Goal: Information Seeking & Learning: Learn about a topic

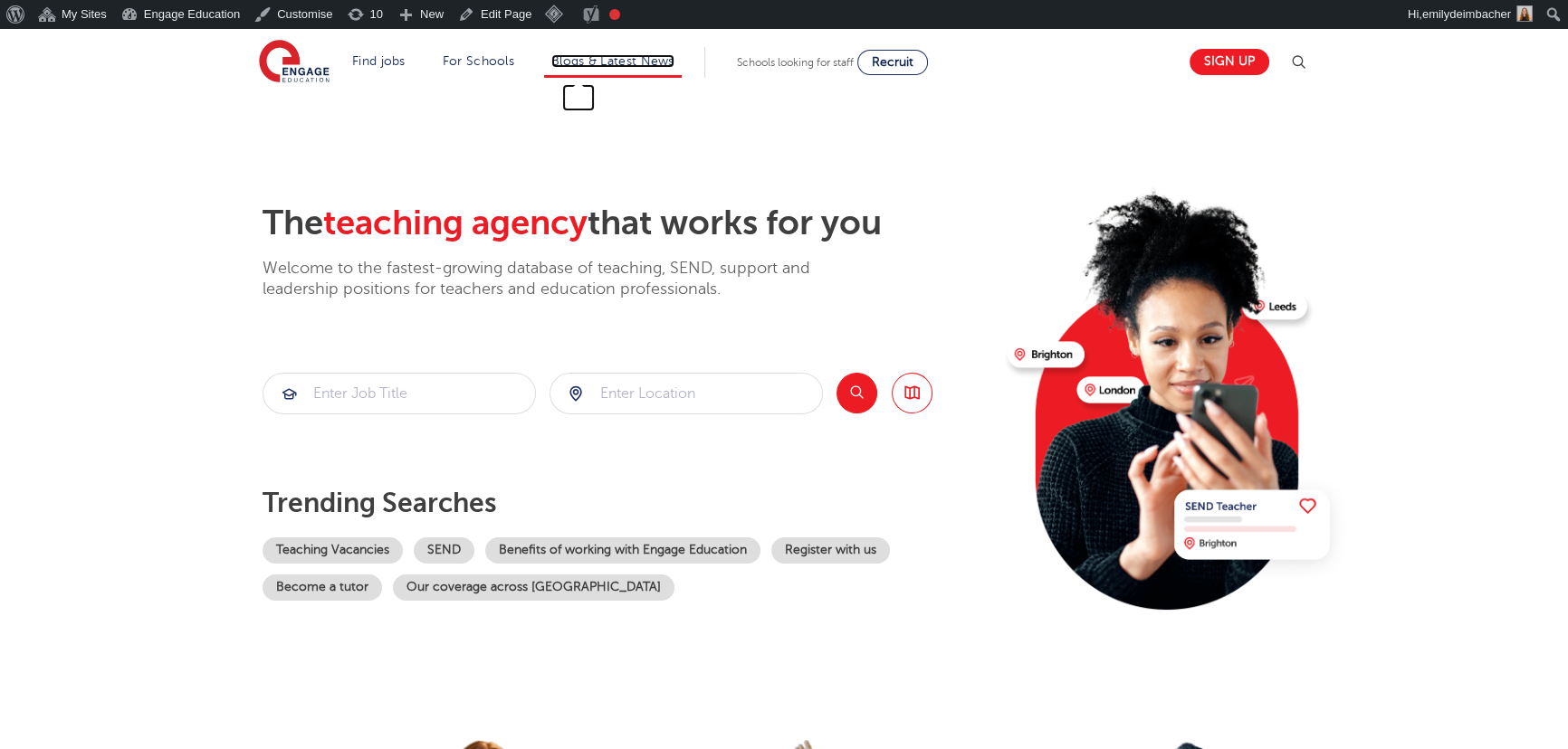
click at [600, 64] on link "Blogs & Latest News" at bounding box center [612, 62] width 123 height 14
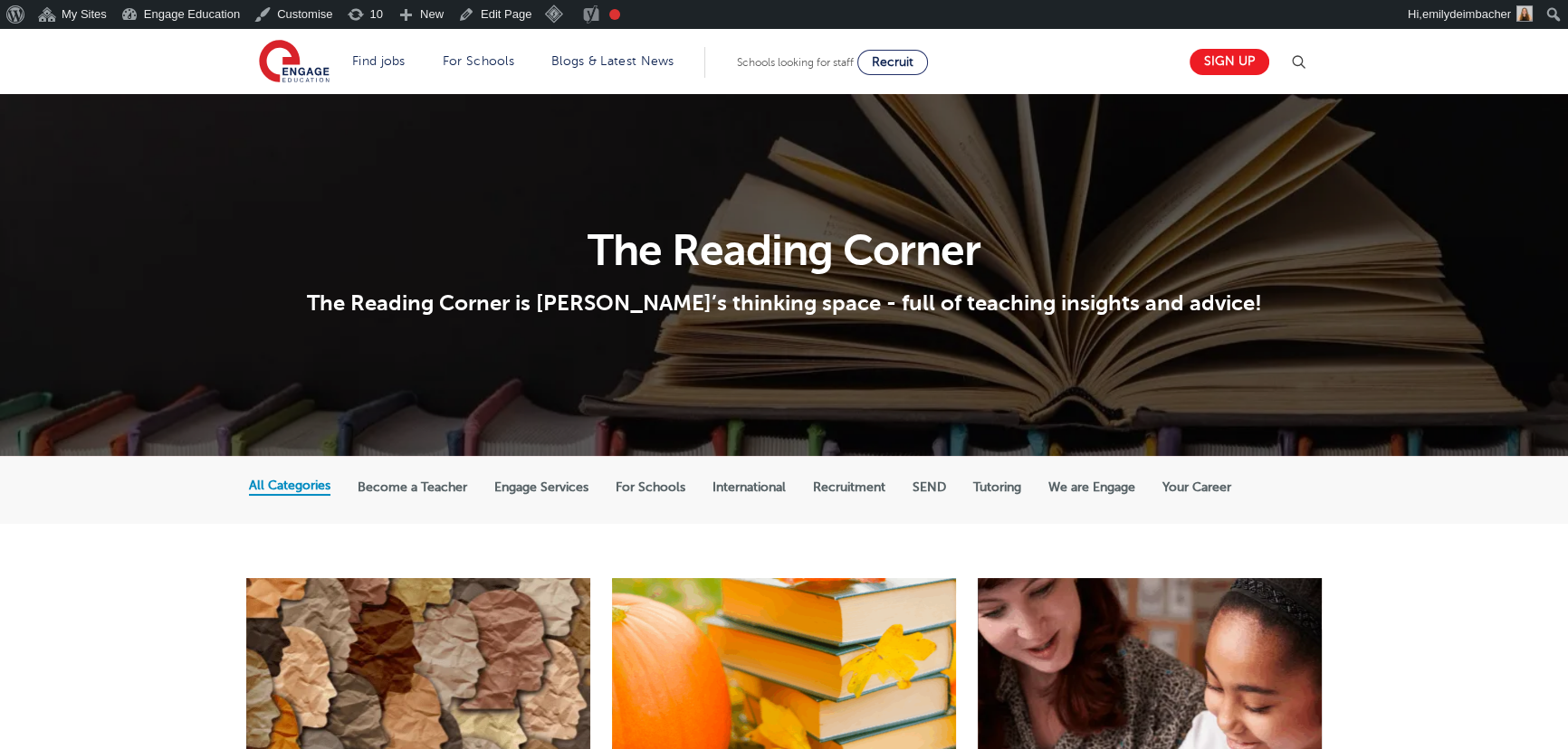
click at [771, 485] on label "International" at bounding box center [748, 487] width 73 height 17
click at [0, 0] on input "International" at bounding box center [0, 0] width 0 height 0
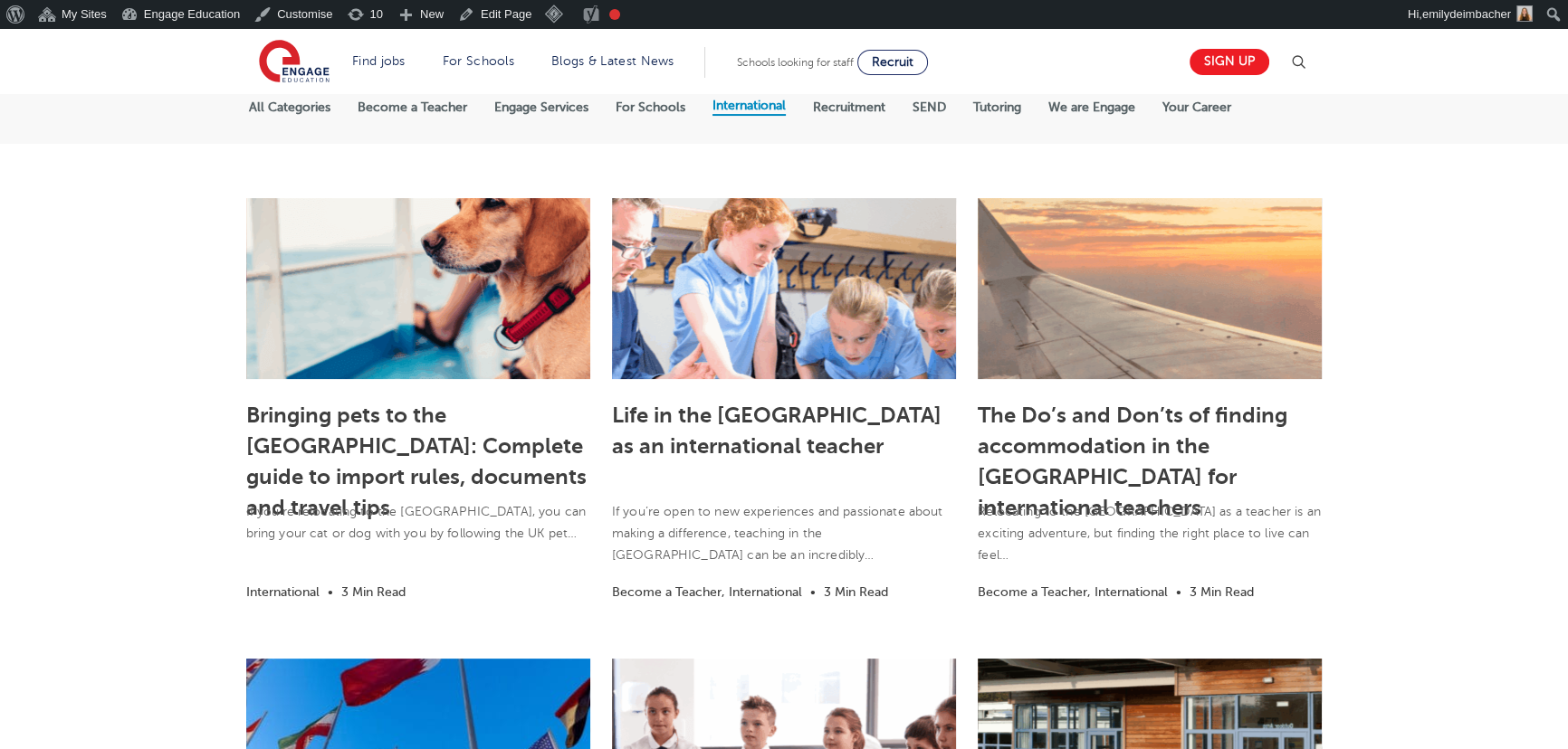
scroll to position [411, 0]
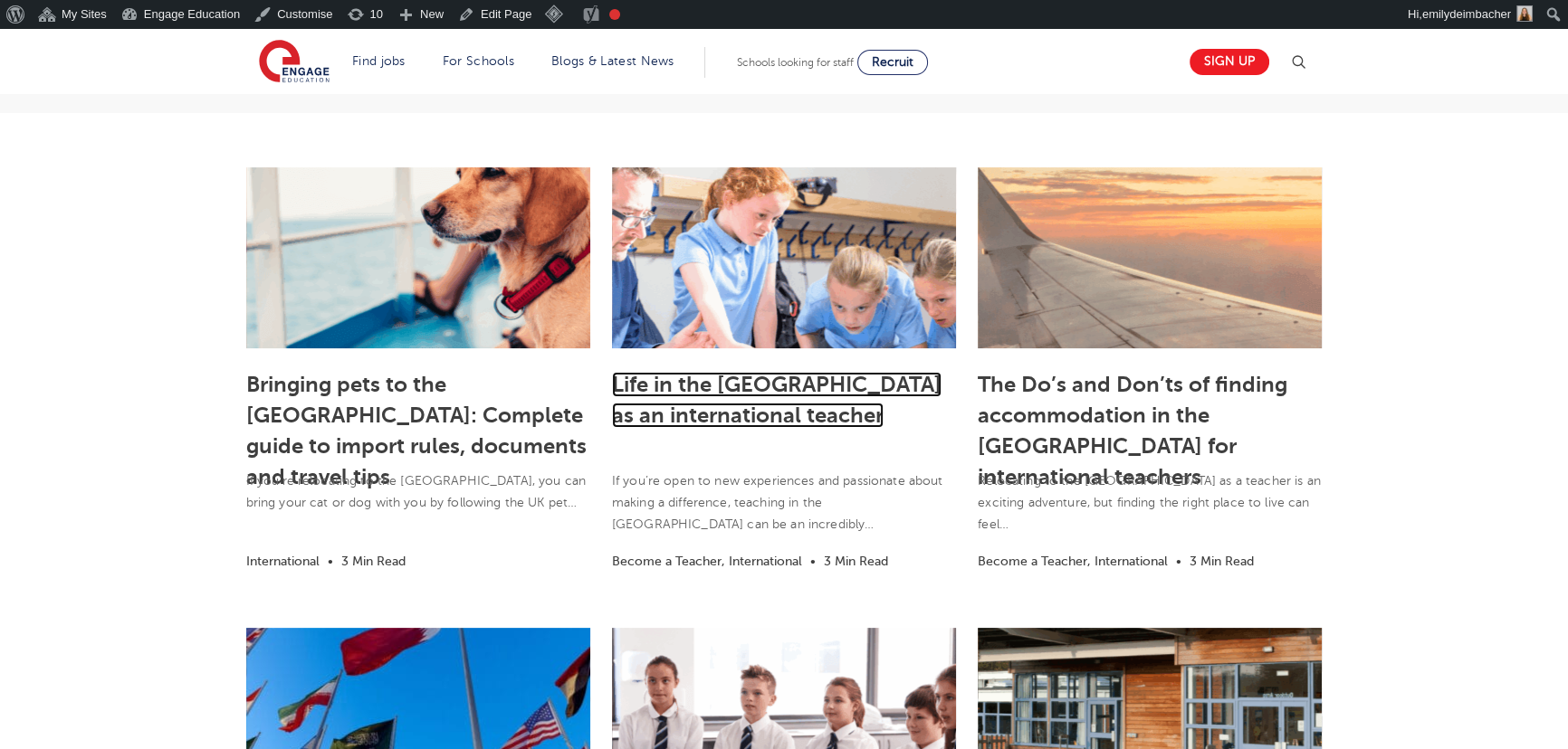
click at [821, 384] on link "Life in the UK as an international teacher" at bounding box center [776, 399] width 330 height 56
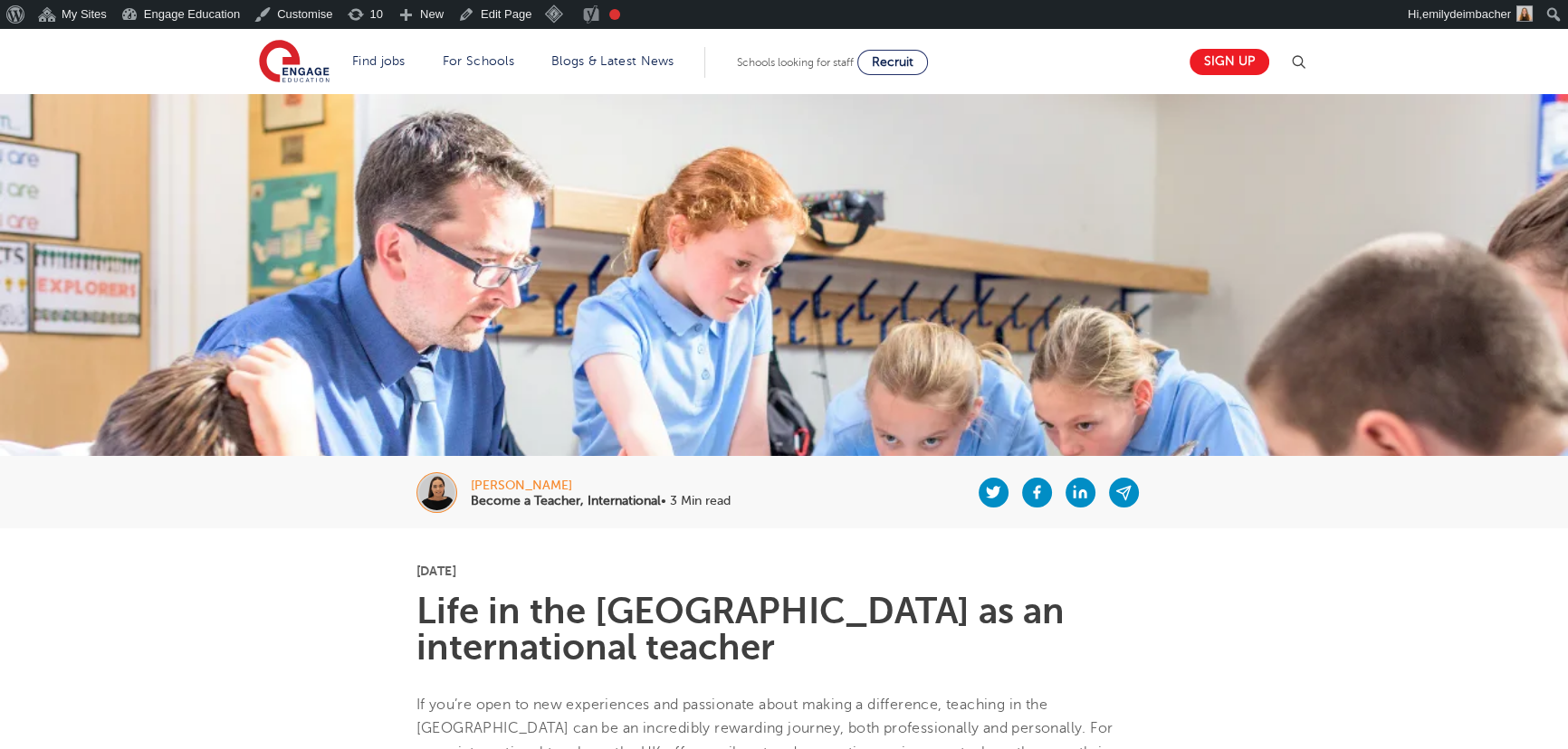
click at [726, 612] on h1 "Life in the [GEOGRAPHIC_DATA] as an international teacher" at bounding box center [784, 630] width 736 height 72
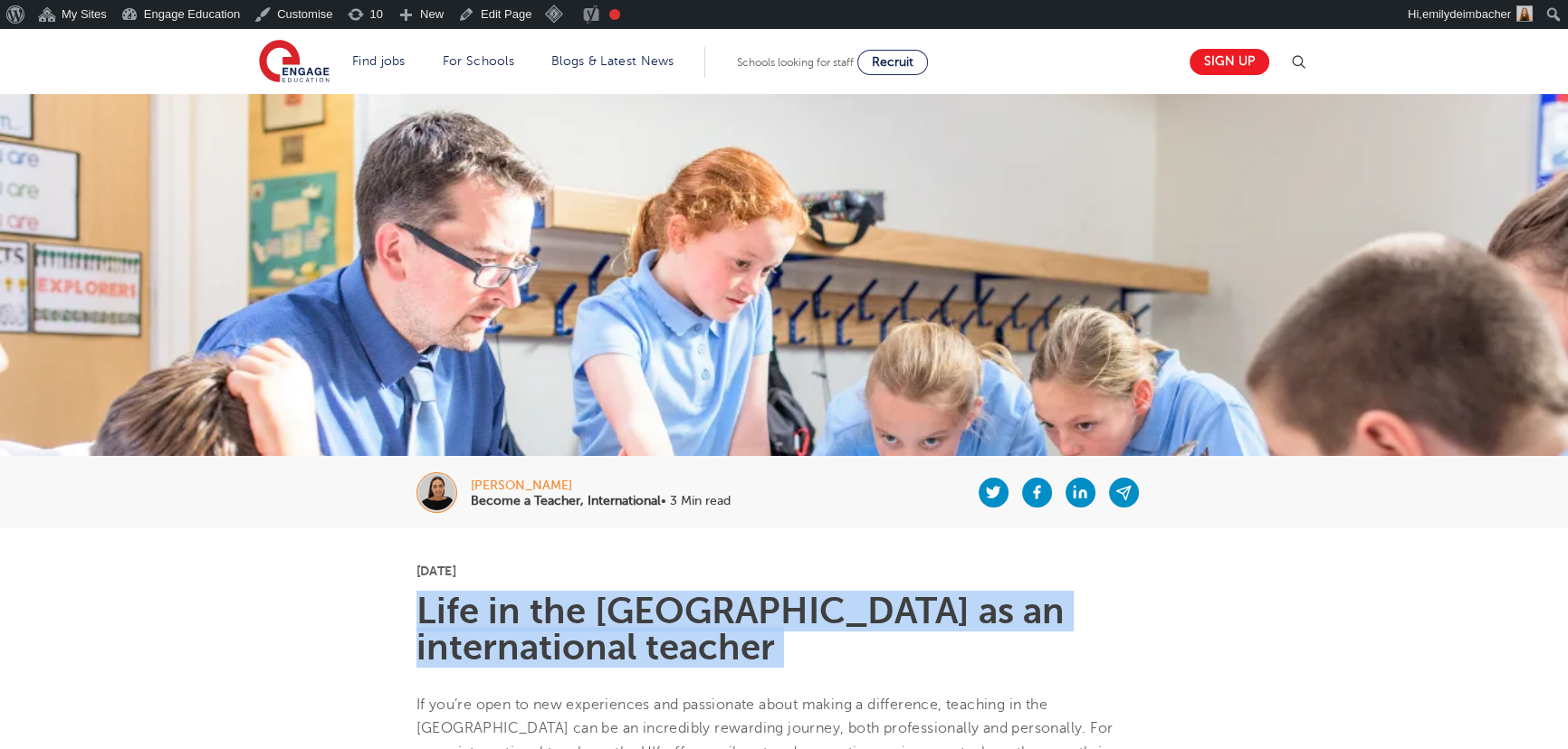
click at [726, 612] on h1 "Life in the UK as an international teacher" at bounding box center [784, 630] width 736 height 72
copy section "Life in the UK as an international teacher"
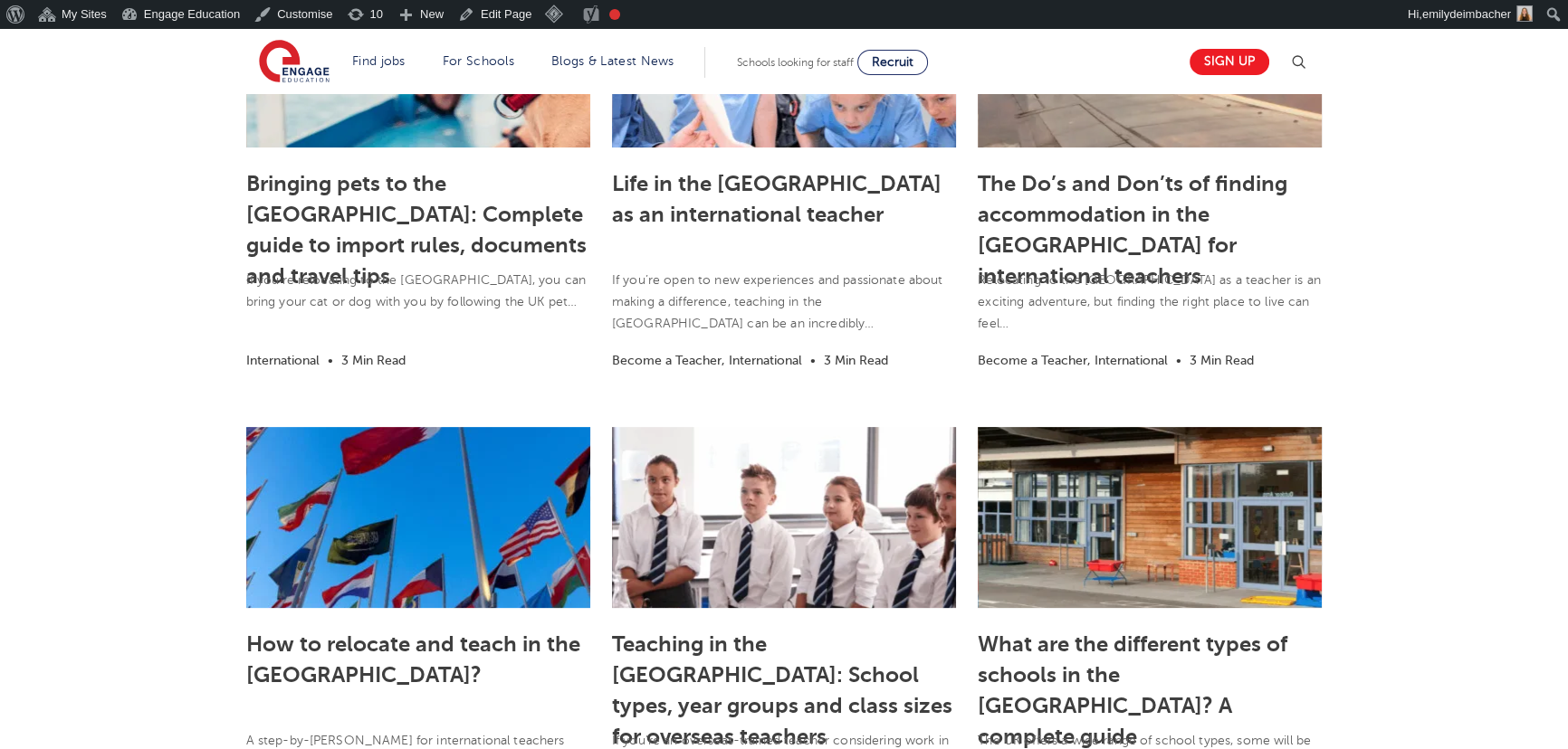
scroll to position [658, 0]
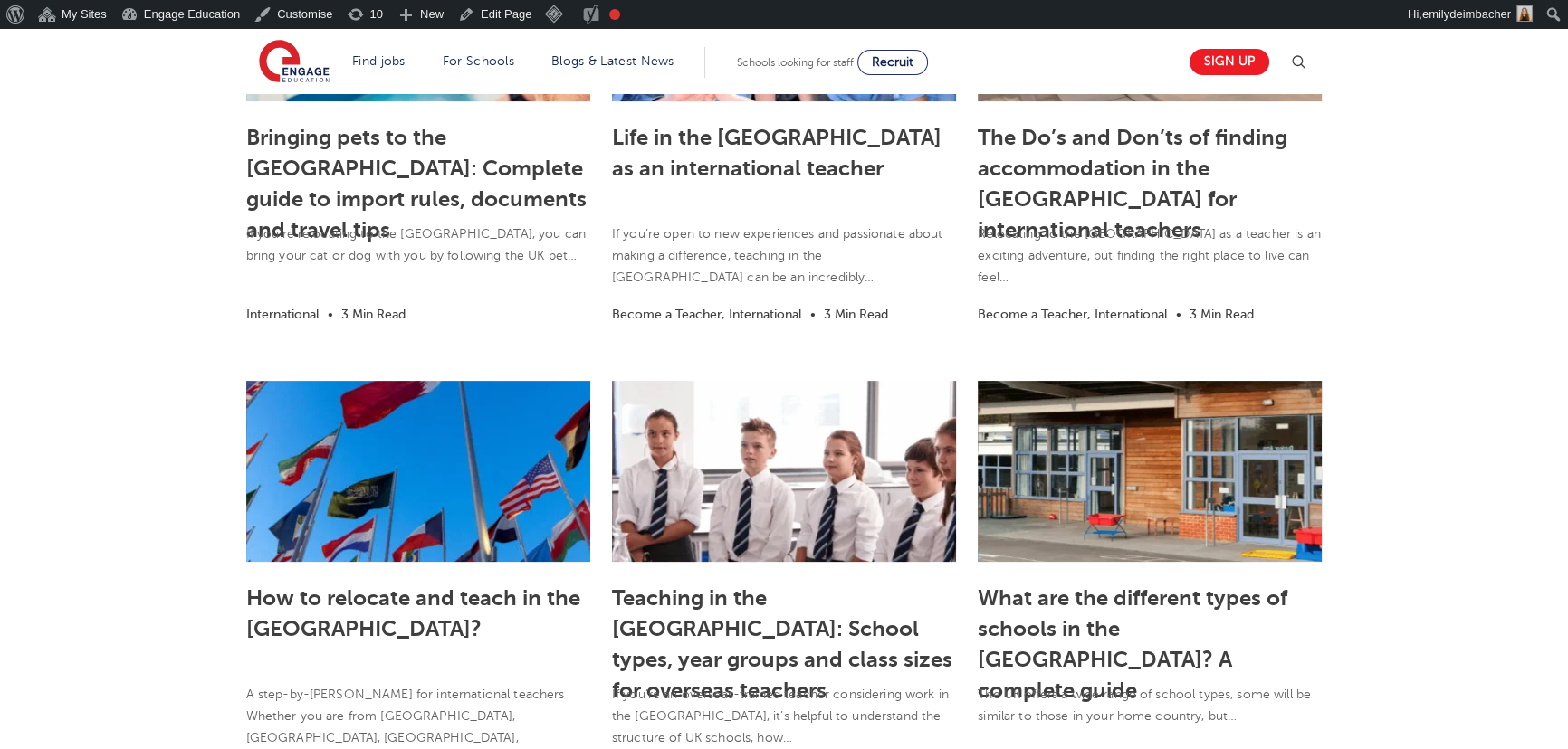
click at [1109, 152] on h3 "The Do’s and Don’ts of finding accommodation in the [GEOGRAPHIC_DATA] for inter…" at bounding box center [1149, 166] width 344 height 95
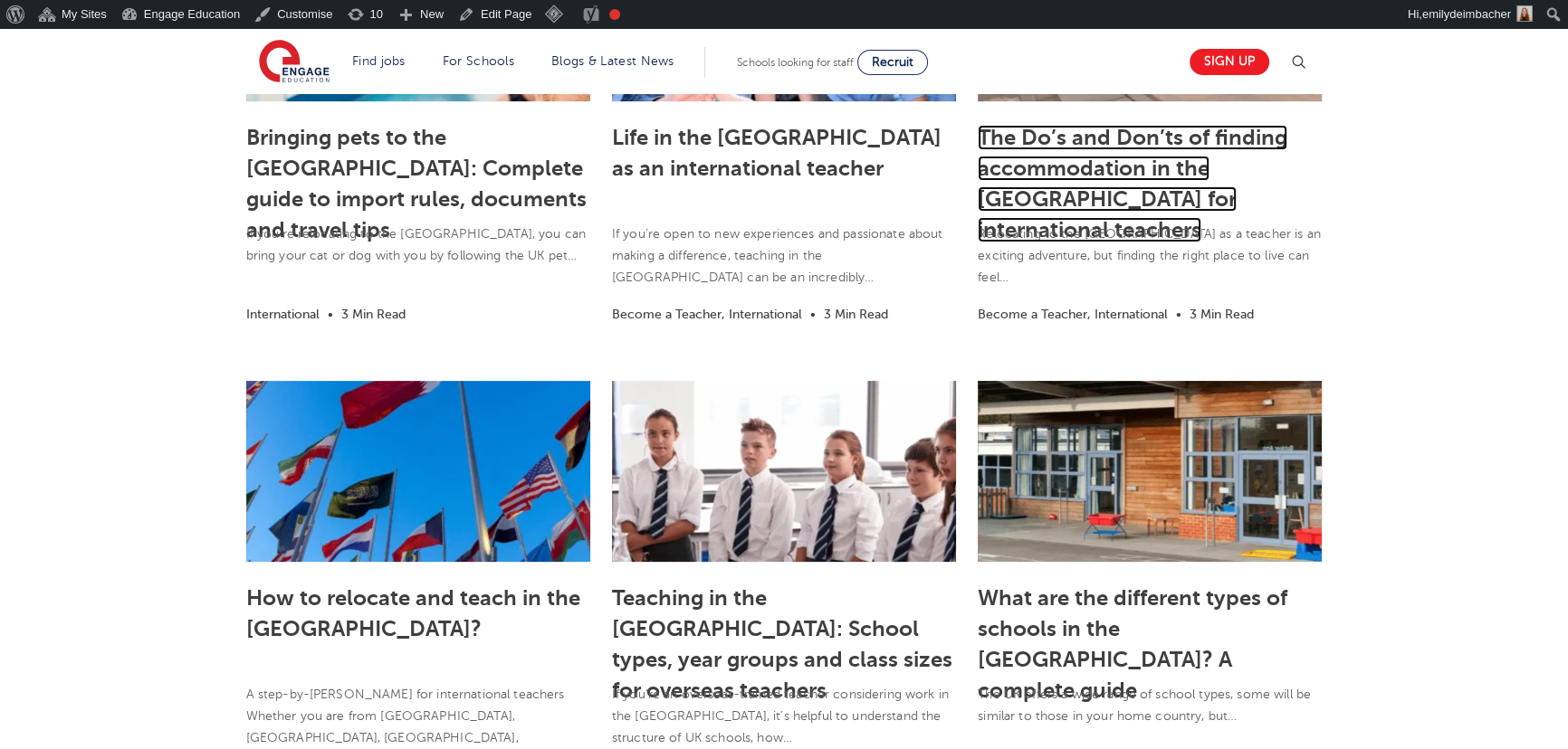
click at [1036, 143] on link "The Do’s and Don’ts of finding accommodation in the [GEOGRAPHIC_DATA] for inter…" at bounding box center [1132, 184] width 309 height 117
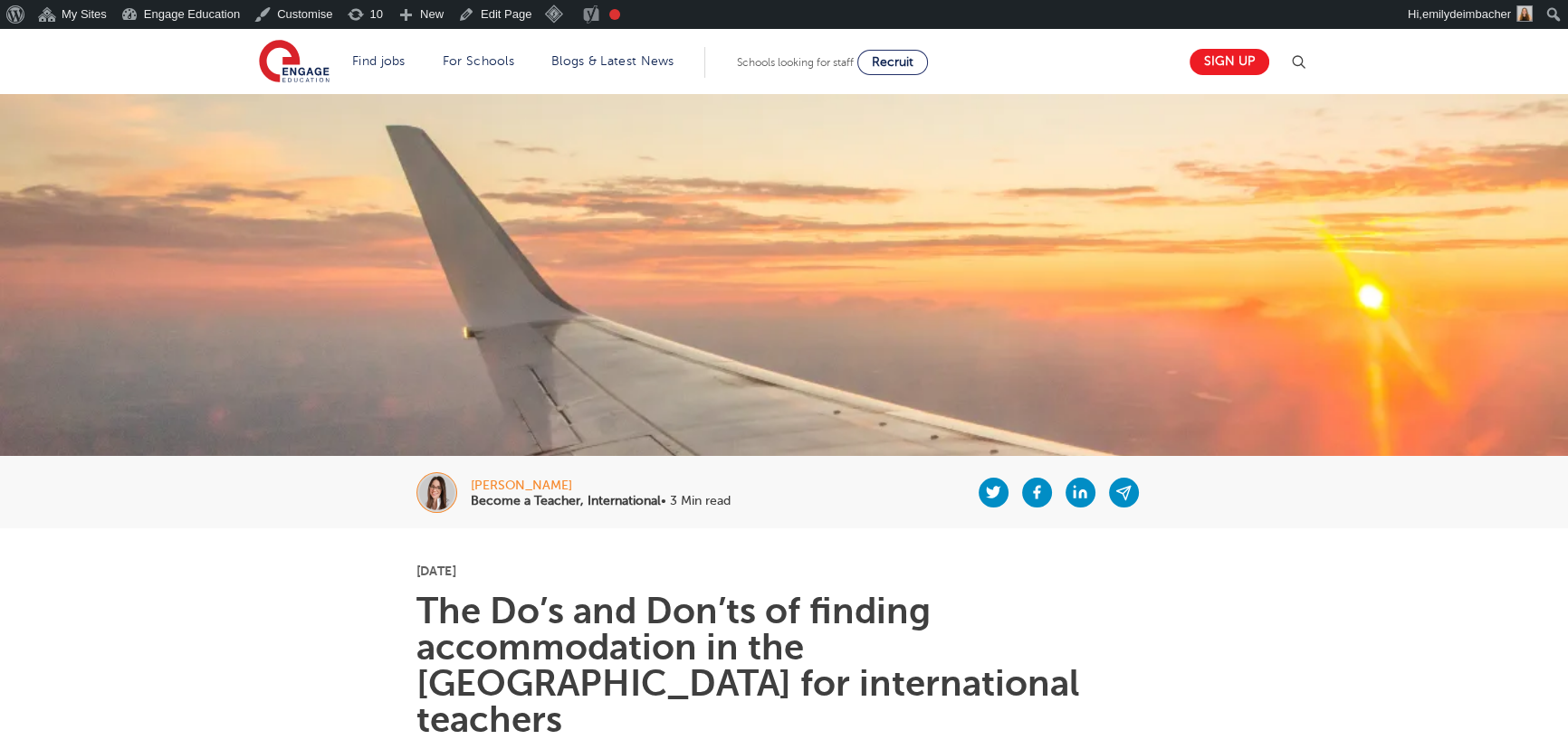
click at [753, 660] on h1 "The Do’s and Don’ts of finding accommodation in the [GEOGRAPHIC_DATA] for inter…" at bounding box center [784, 666] width 736 height 145
click at [753, 660] on h1 "The Do’s and Don’ts of finding accommodation in the UK for international teache…" at bounding box center [784, 666] width 736 height 145
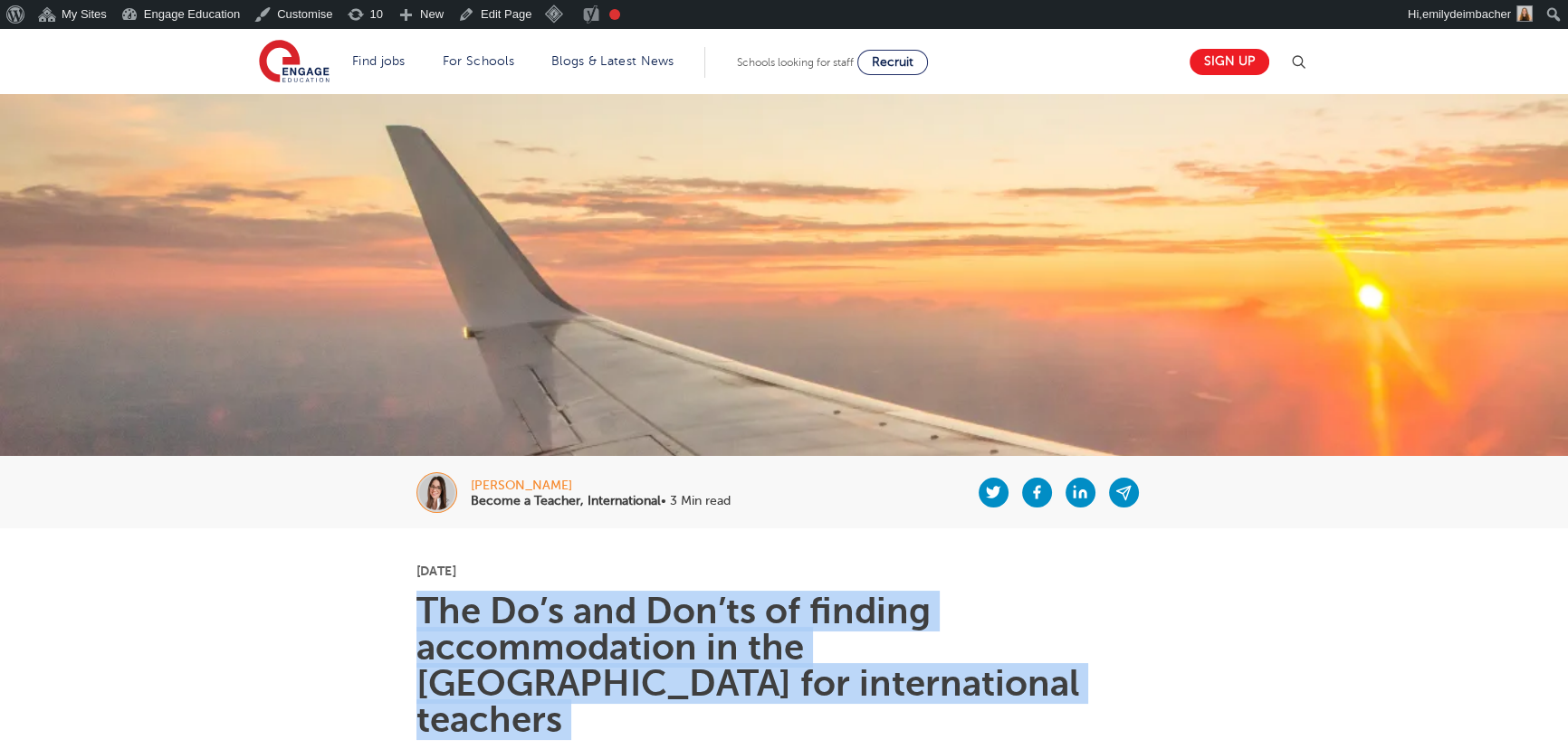
click at [753, 660] on h1 "The Do’s and Don’ts of finding accommodation in the [GEOGRAPHIC_DATA] for inter…" at bounding box center [784, 666] width 736 height 145
copy section "The Do’s and Don’ts of finding accommodation in the [GEOGRAPHIC_DATA] for inter…"
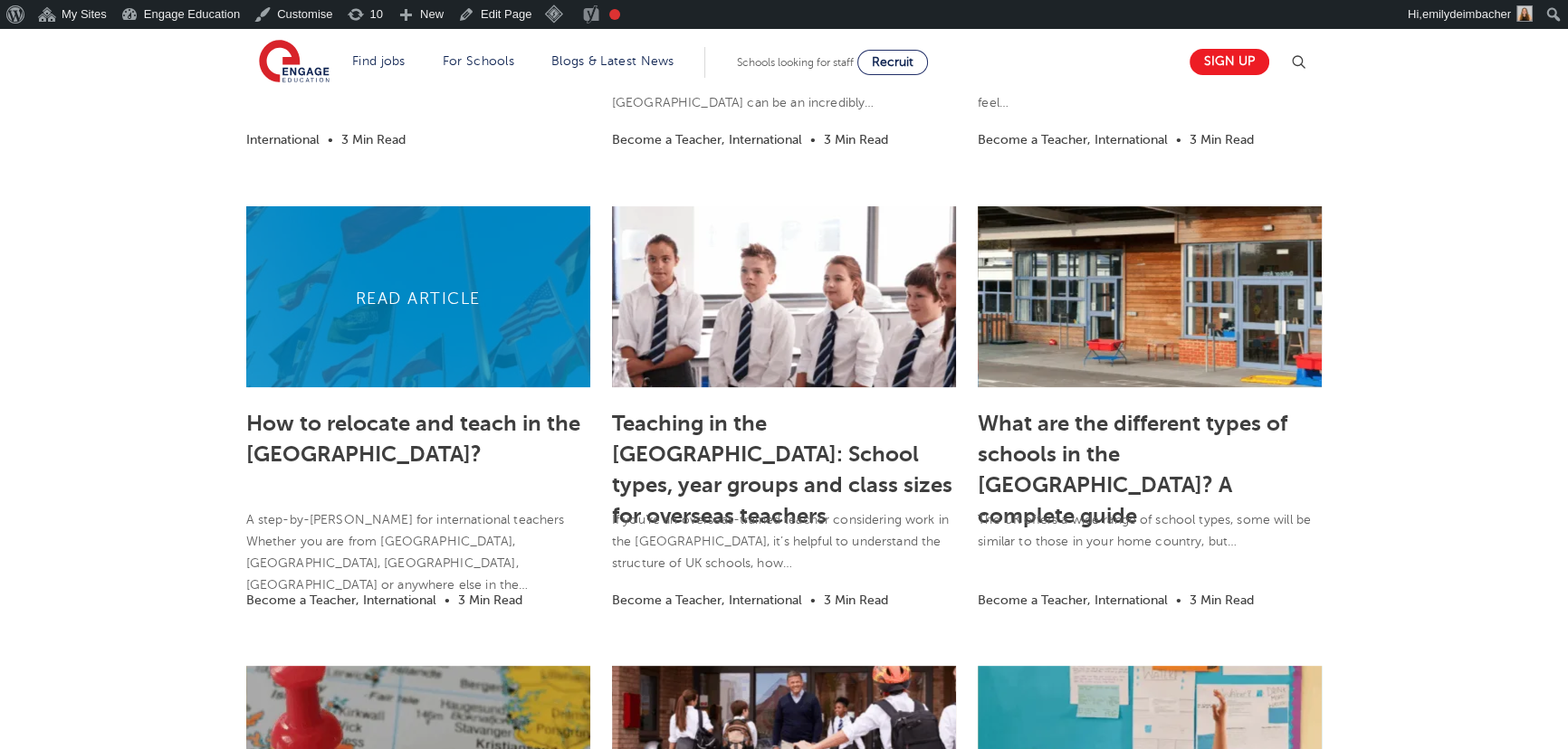
scroll to position [822, 0]
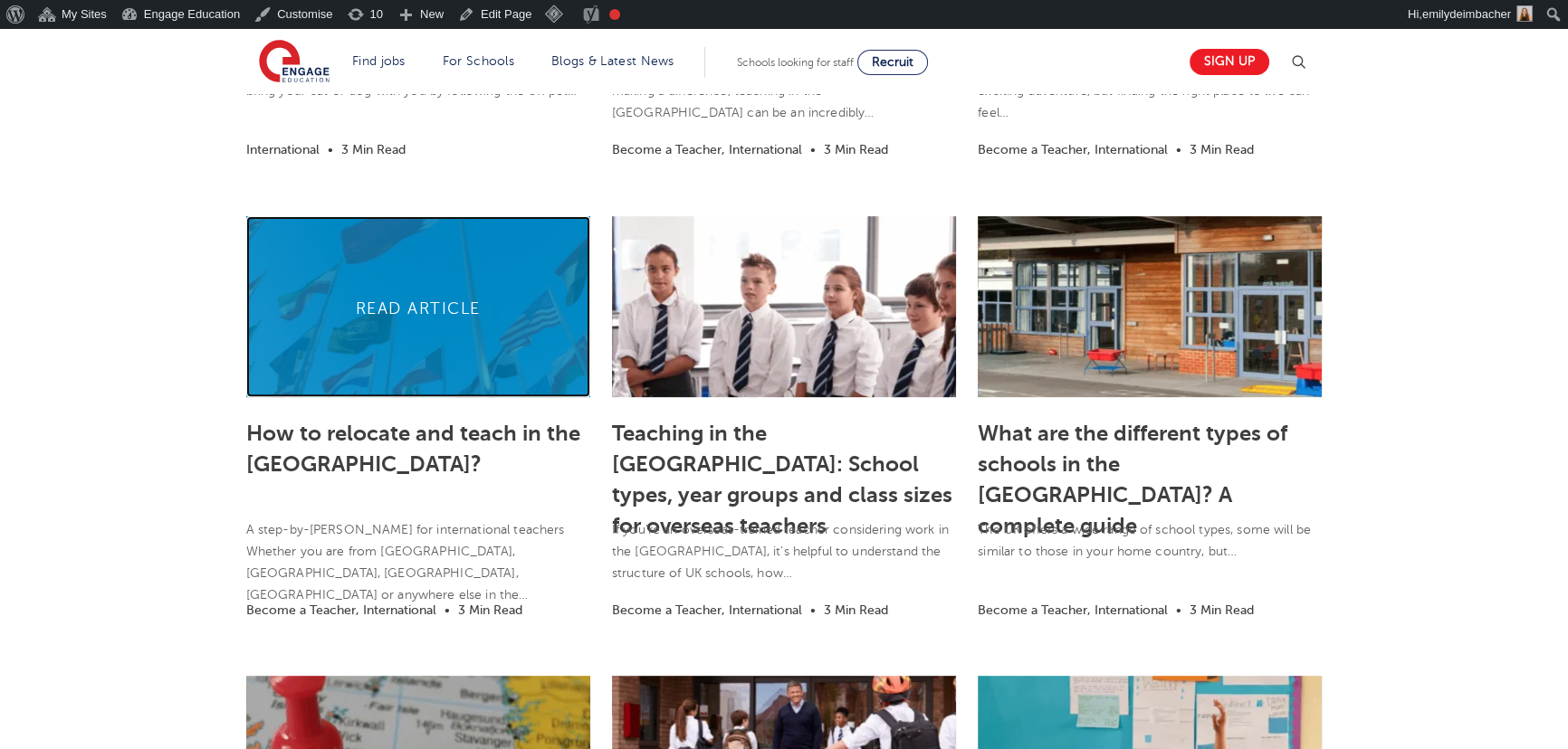
click at [440, 343] on link at bounding box center [419, 306] width 344 height 181
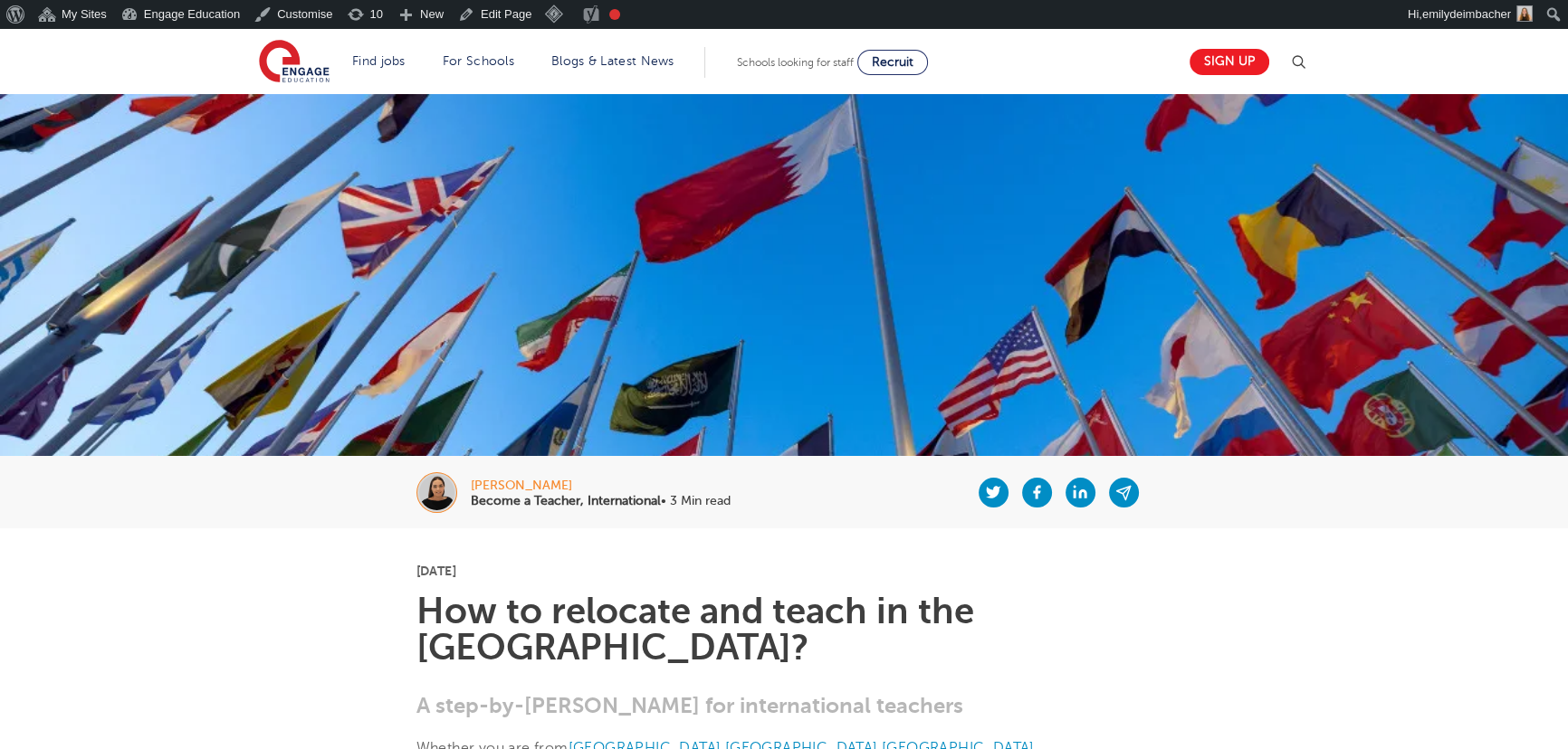
click at [696, 618] on h1 "How to relocate and teach in the [GEOGRAPHIC_DATA]?" at bounding box center [784, 630] width 736 height 72
click at [696, 616] on h1 "How to relocate and teach in the [GEOGRAPHIC_DATA]?" at bounding box center [784, 630] width 736 height 72
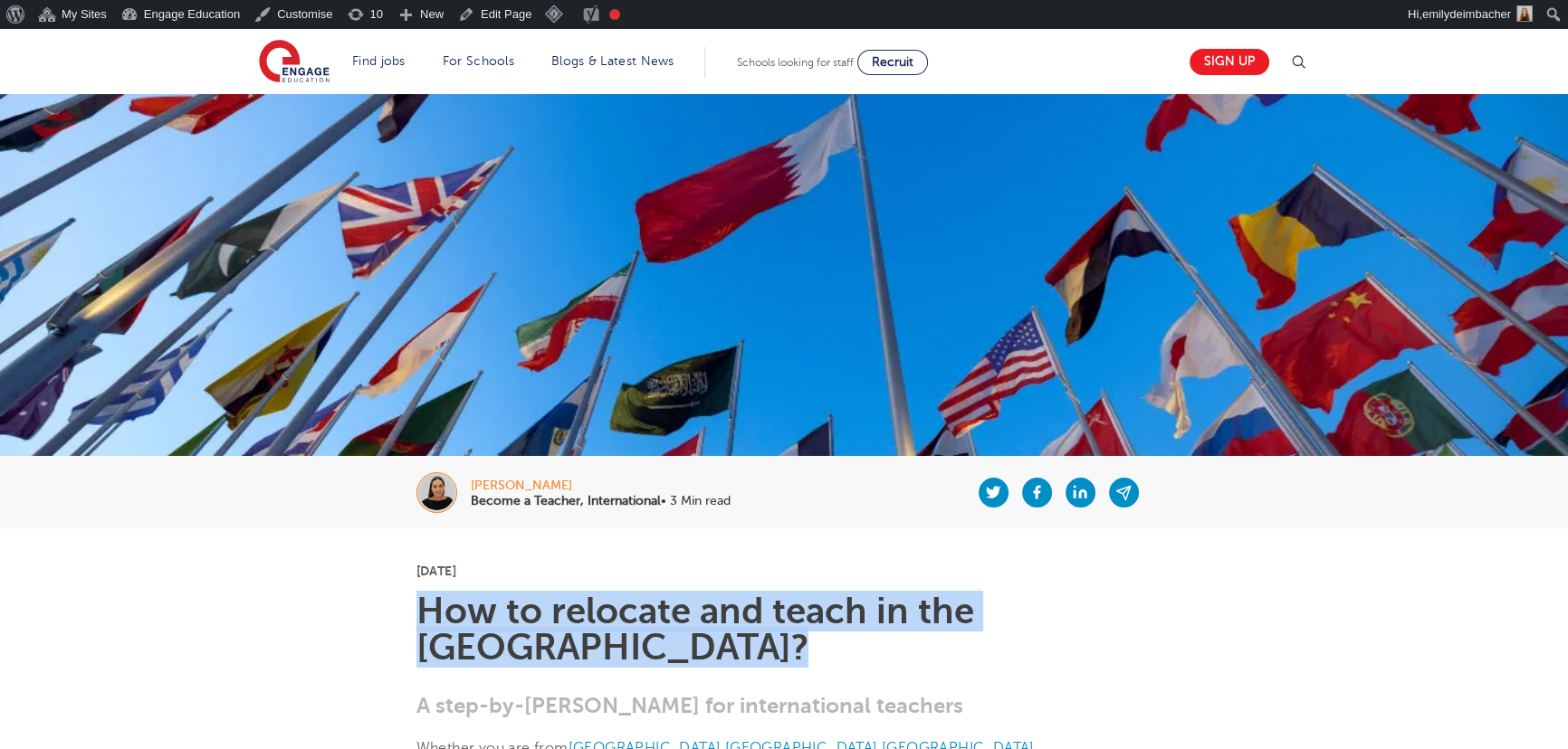
click at [696, 616] on h1 "How to relocate and teach in the [GEOGRAPHIC_DATA]?" at bounding box center [784, 630] width 736 height 72
copy section "How to relocate and teach in the [GEOGRAPHIC_DATA]?"
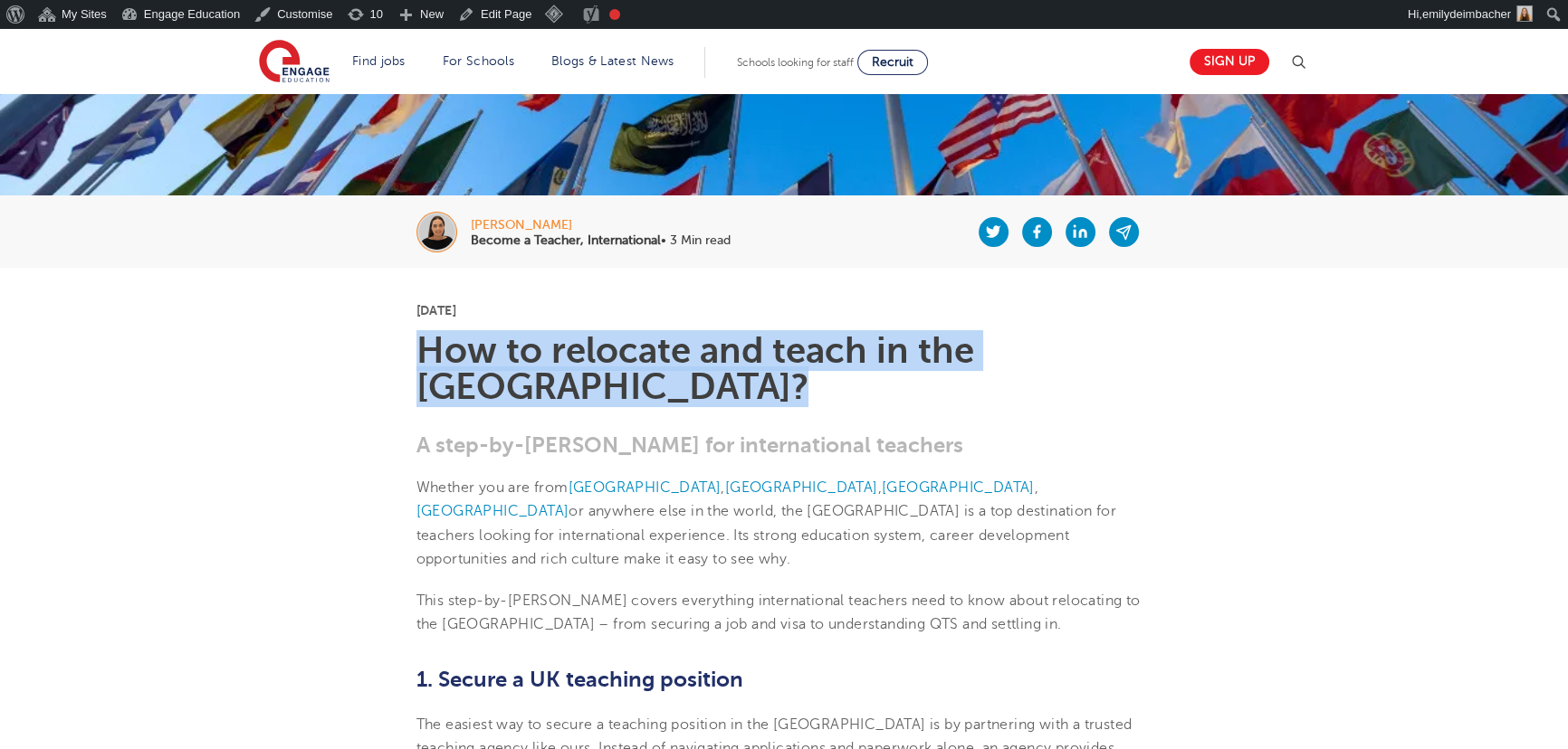
scroll to position [329, 0]
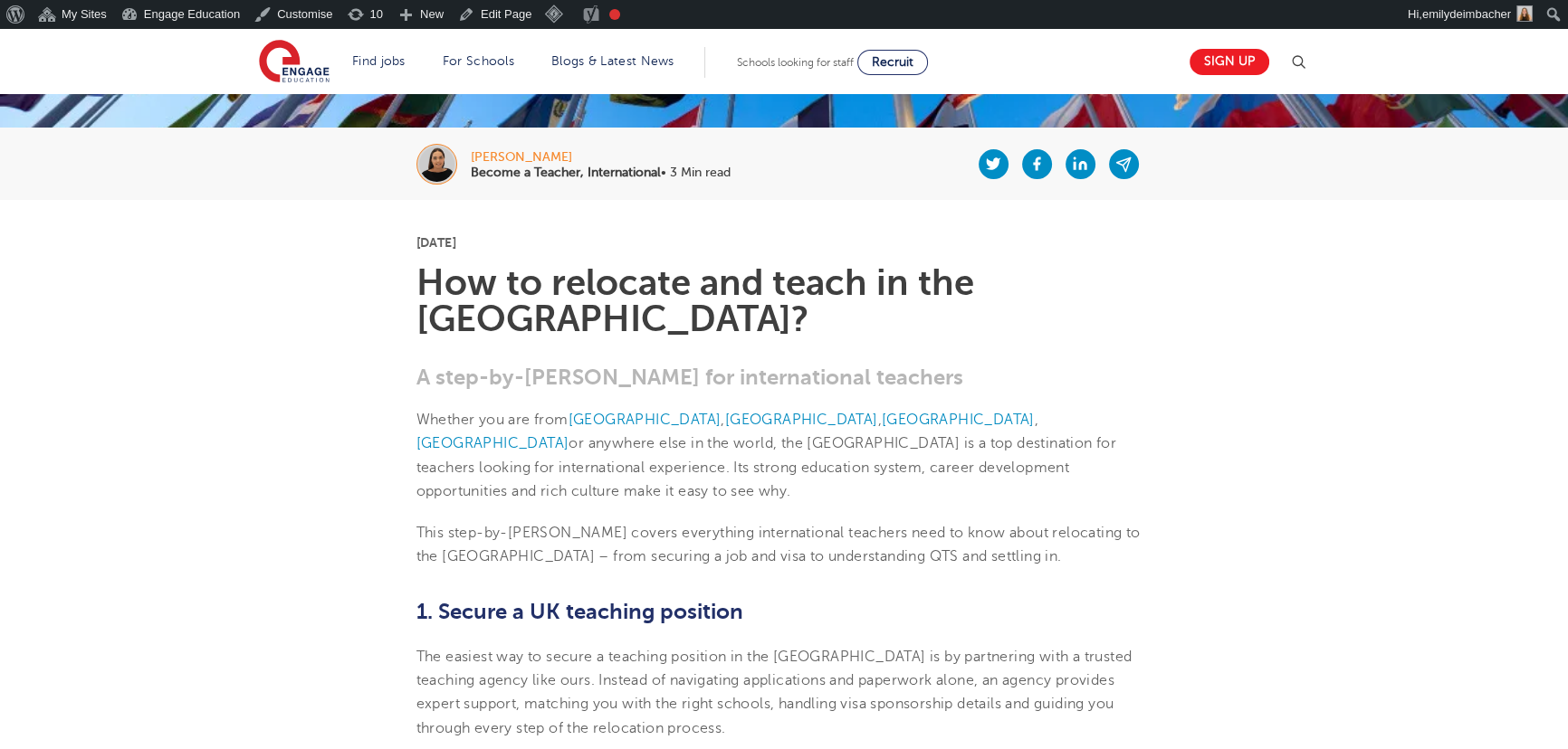
drag, startPoint x: 584, startPoint y: 404, endPoint x: 524, endPoint y: 309, distance: 112.4
click at [584, 435] on span "or anywhere else in the world, the UK is a top destination for teachers looking…" at bounding box center [767, 467] width 700 height 65
click at [291, 58] on img at bounding box center [294, 63] width 70 height 45
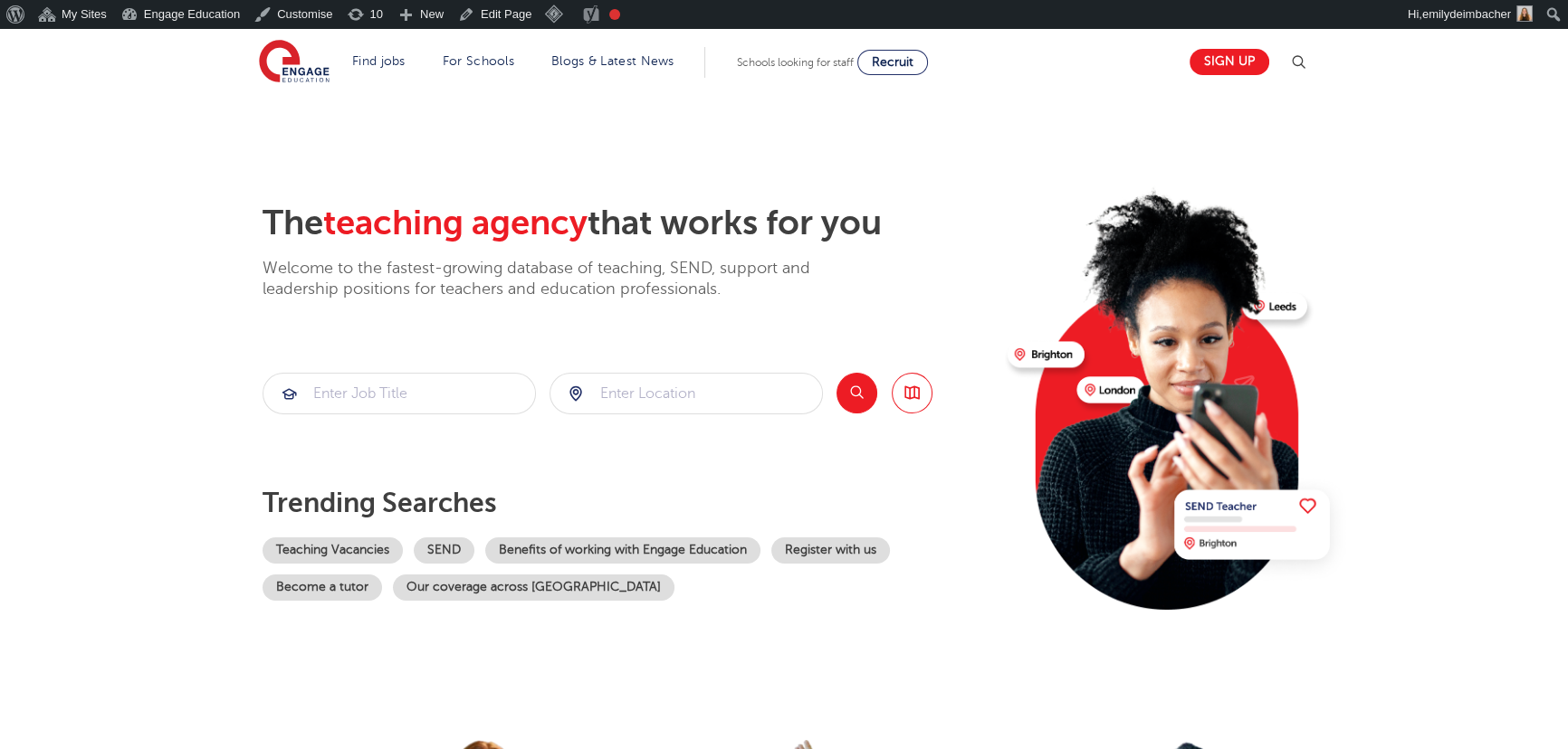
click at [781, 133] on section "The teaching agency that works for you Welcome to the fastest-growing database …" at bounding box center [784, 392] width 1568 height 597
drag, startPoint x: 287, startPoint y: 58, endPoint x: 292, endPoint y: 45, distance: 13.9
click at [287, 58] on img at bounding box center [294, 63] width 70 height 45
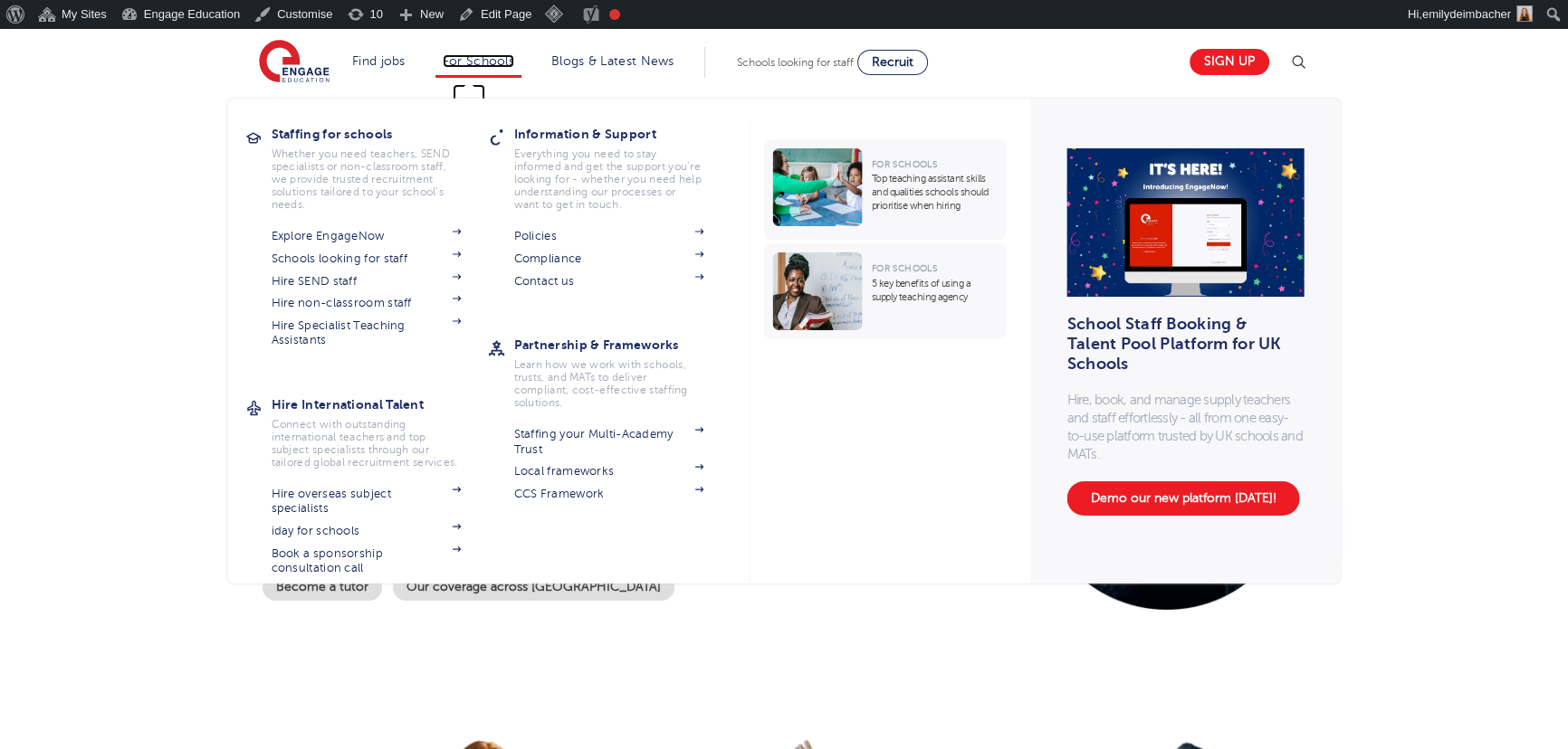
click at [498, 60] on link "For Schools" at bounding box center [477, 62] width 71 height 14
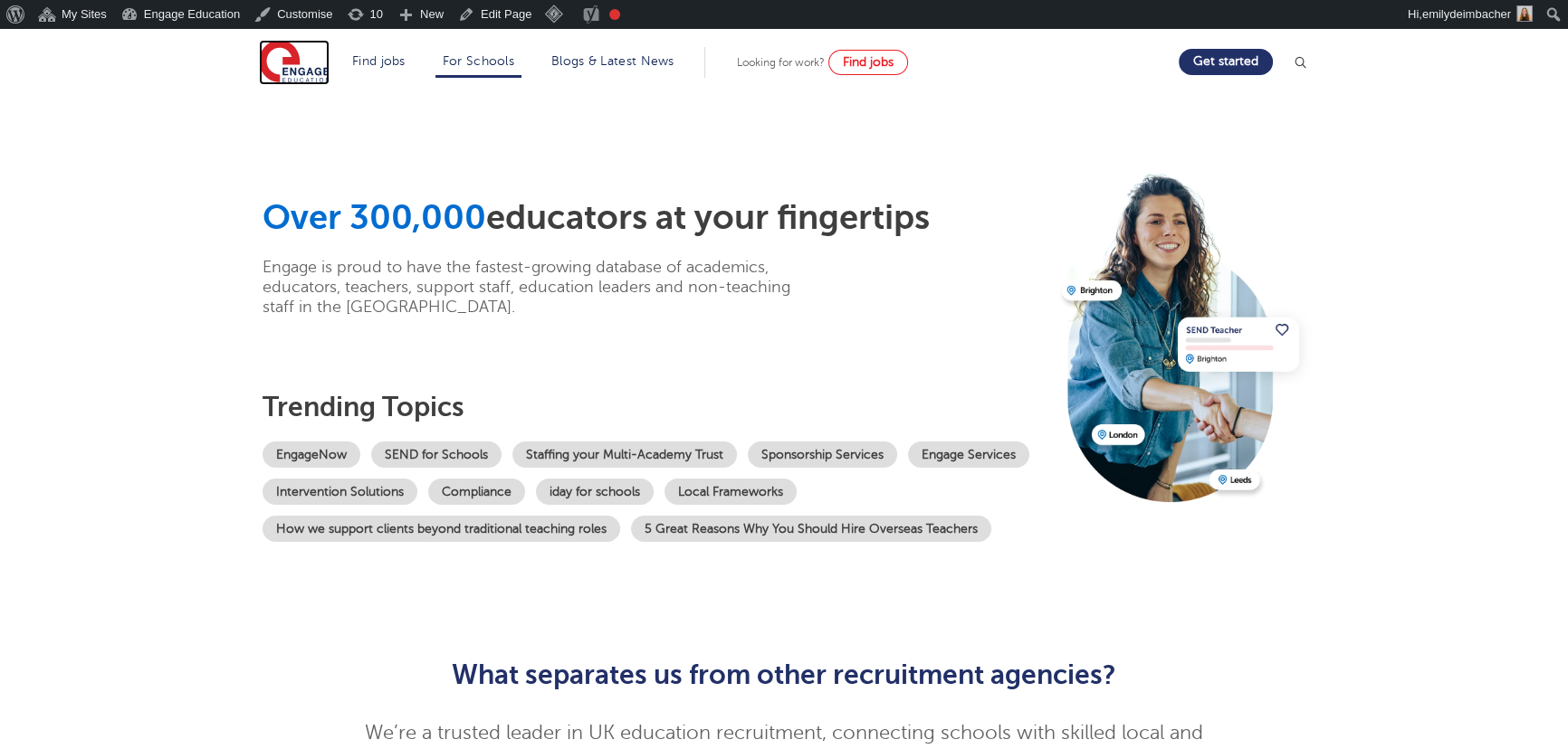
click at [305, 57] on img at bounding box center [294, 63] width 70 height 45
